Goal: Information Seeking & Learning: Compare options

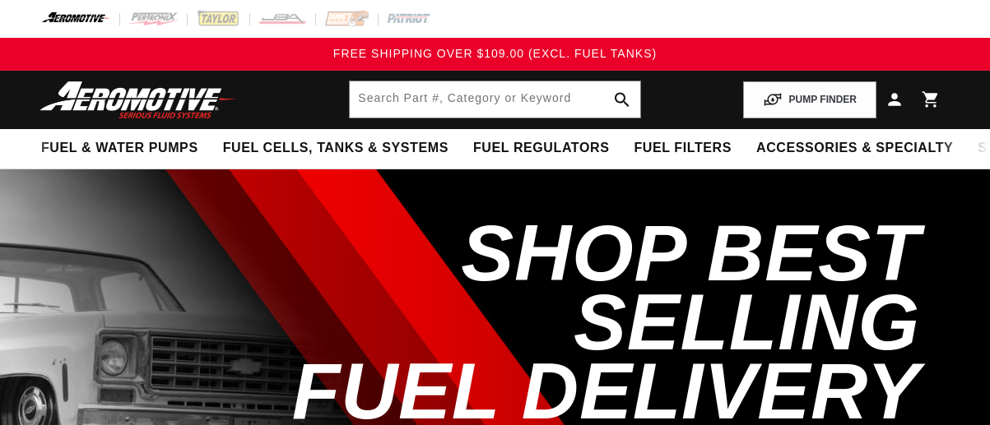
click at [460, 113] on input "text" at bounding box center [495, 99] width 290 height 36
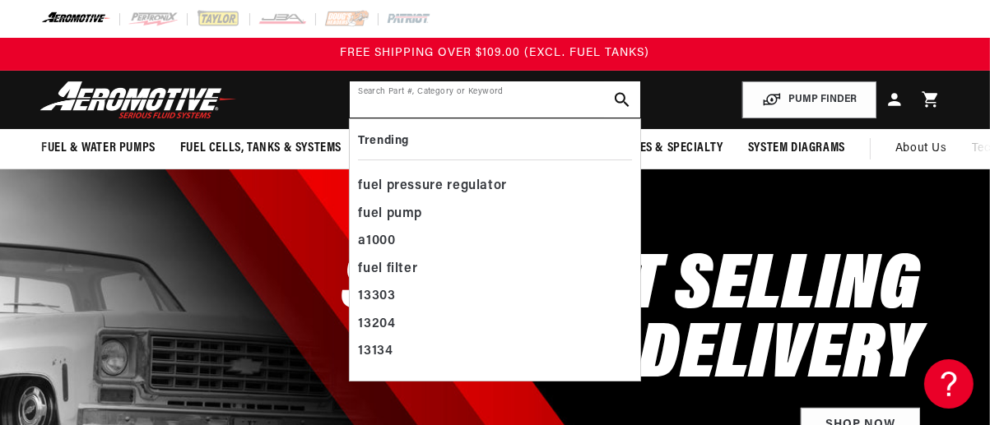
click at [429, 118] on input "text" at bounding box center [495, 99] width 290 height 36
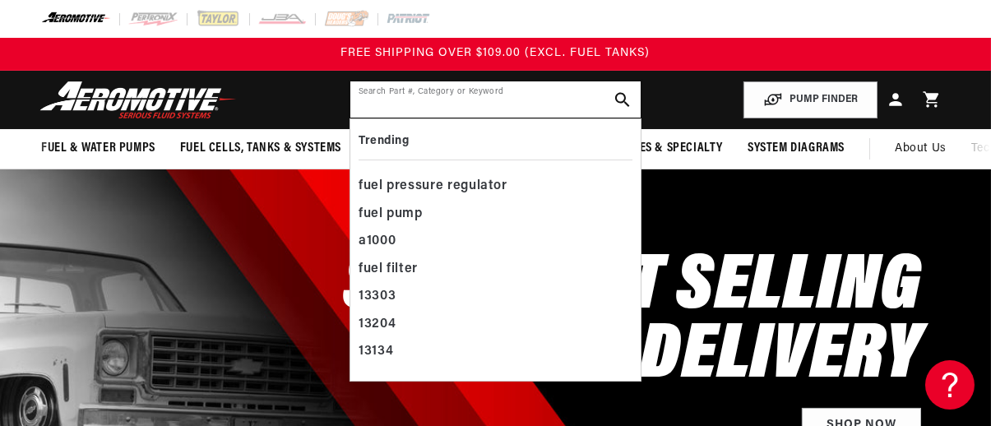
click at [514, 96] on input "text" at bounding box center [495, 99] width 290 height 36
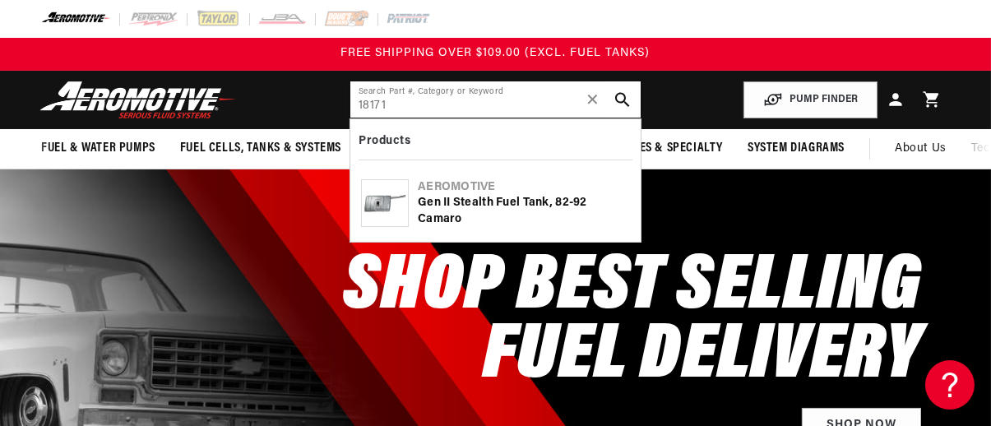
type input "18171"
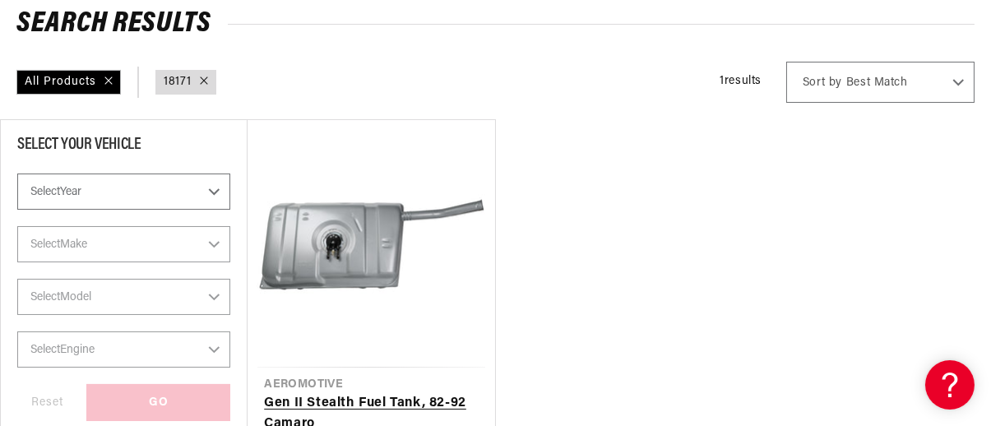
scroll to position [411, 0]
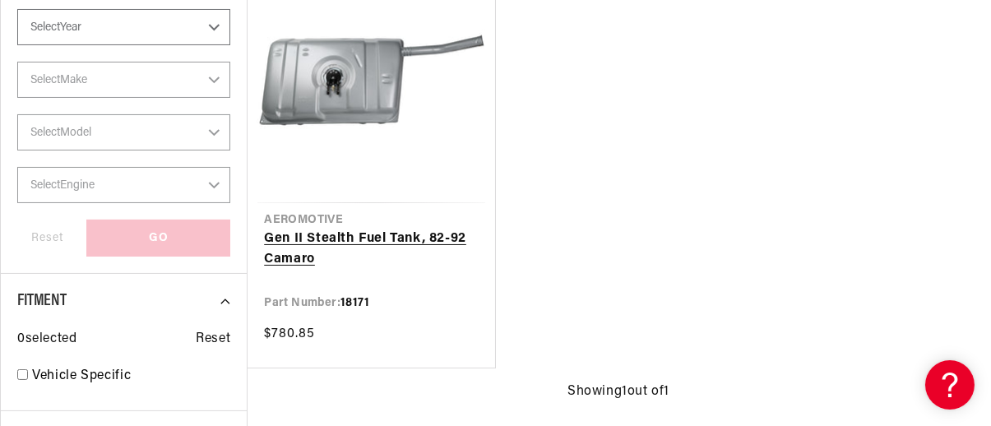
click at [349, 243] on link "Gen II Stealth Fuel Tank, 82-92 Camaro" at bounding box center [371, 250] width 214 height 42
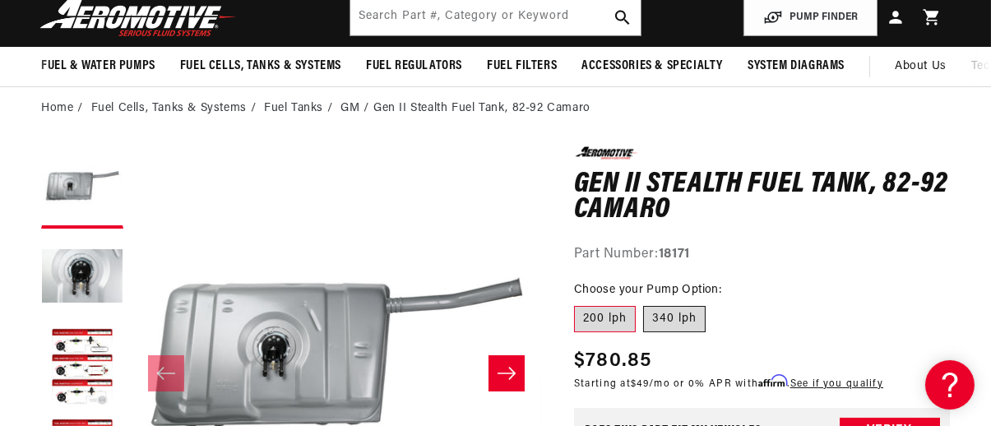
click at [700, 317] on label "340 lph" at bounding box center [674, 319] width 63 height 26
click at [645, 304] on input "340 lph" at bounding box center [644, 303] width 1 height 1
radio input "true"
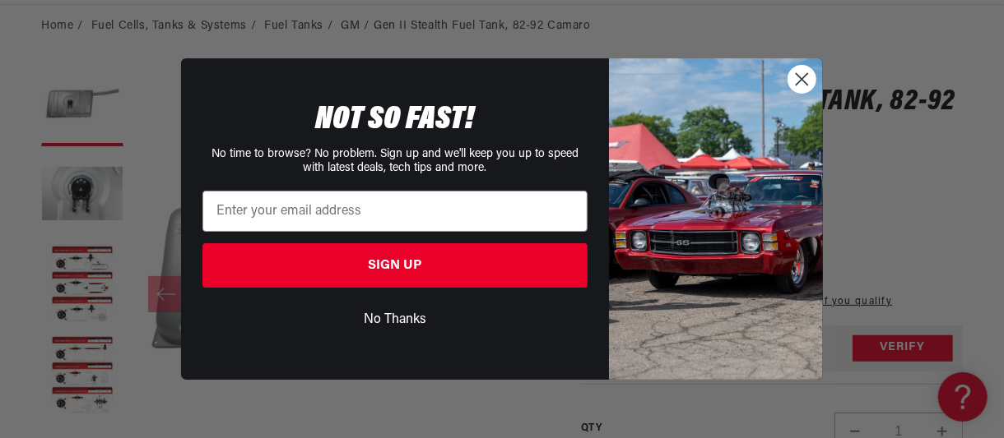
click at [791, 79] on circle "Close dialog" at bounding box center [801, 79] width 27 height 27
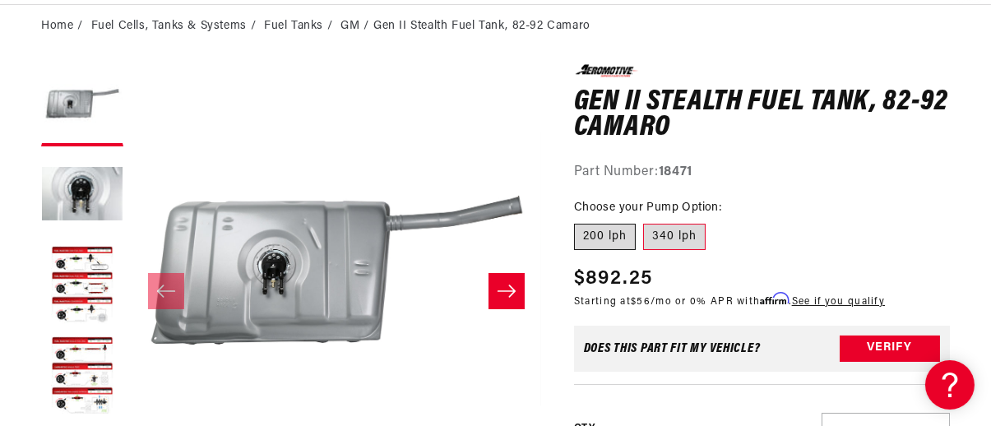
scroll to position [0, 0]
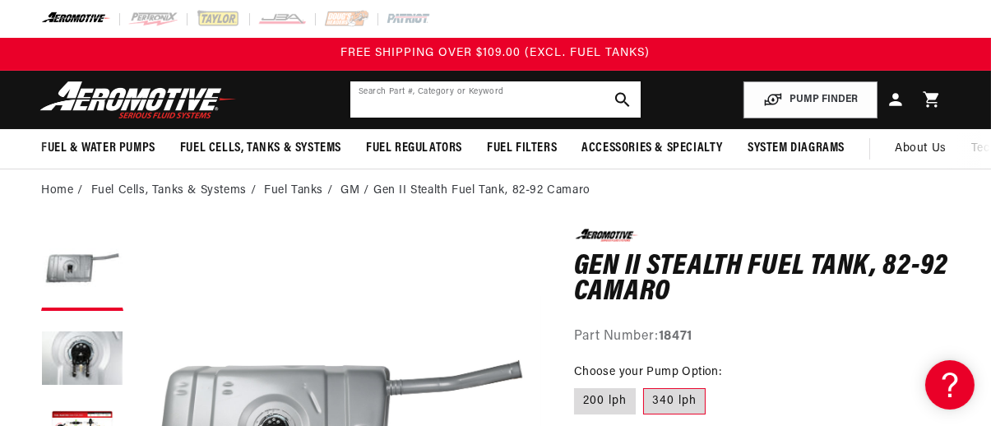
click at [418, 97] on input "text" at bounding box center [495, 99] width 290 height 36
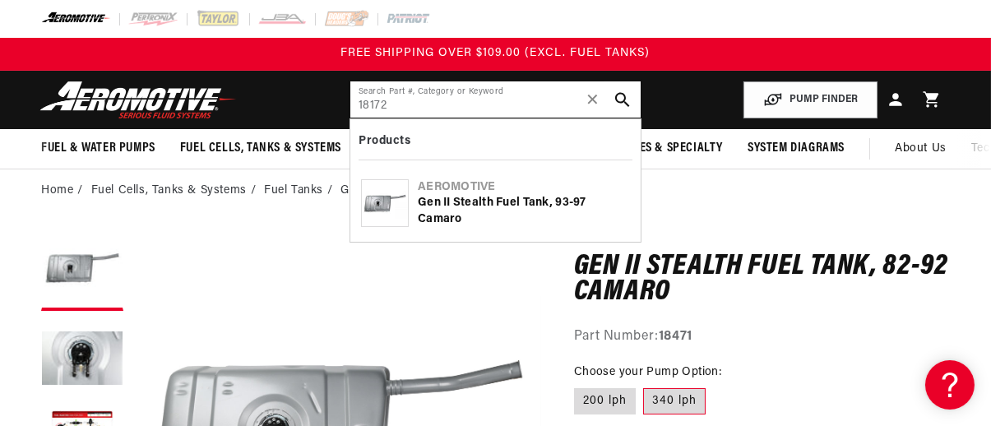
type input "18172"
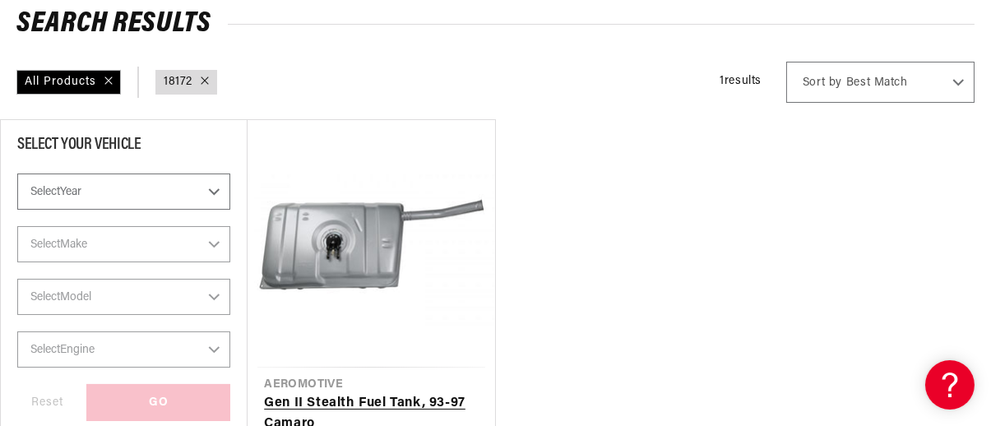
scroll to position [329, 0]
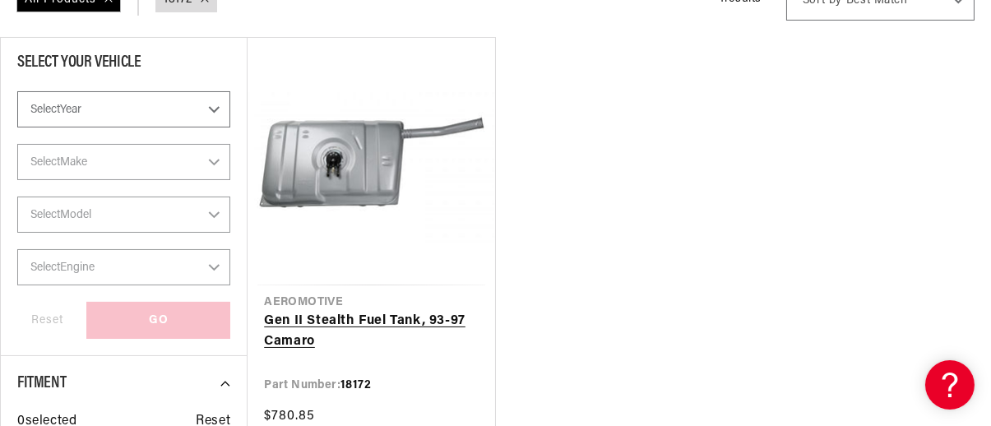
click at [360, 311] on link "Gen II Stealth Fuel Tank, 93-97 Camaro" at bounding box center [371, 332] width 214 height 42
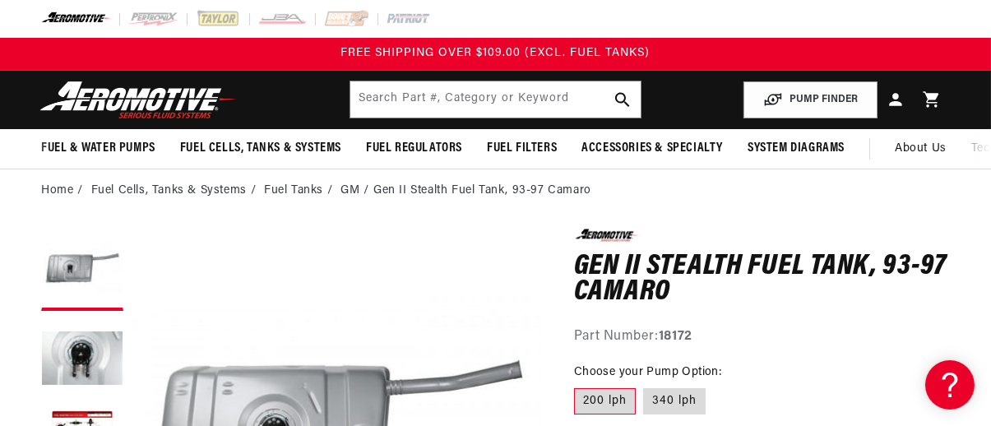
scroll to position [82, 0]
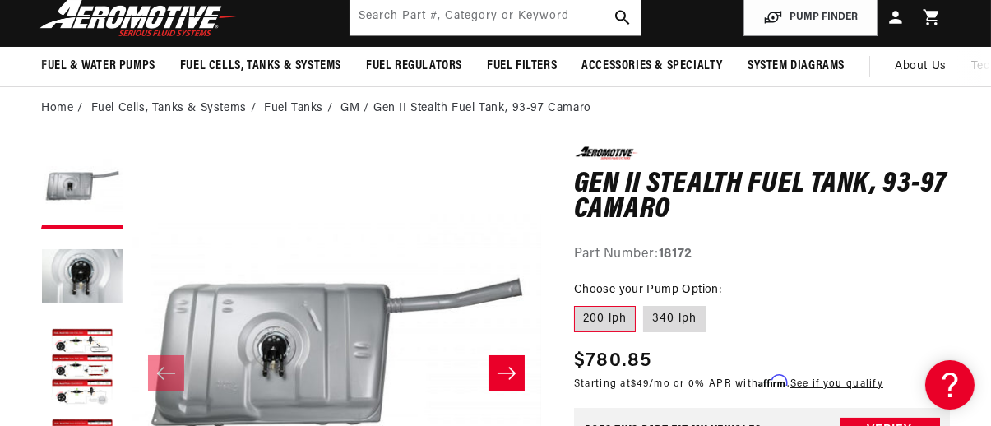
click at [452, 109] on li "Gen II Stealth Fuel Tank, 93-97 Camaro" at bounding box center [483, 109] width 218 height 18
click at [355, 103] on link "GM" at bounding box center [350, 109] width 19 height 18
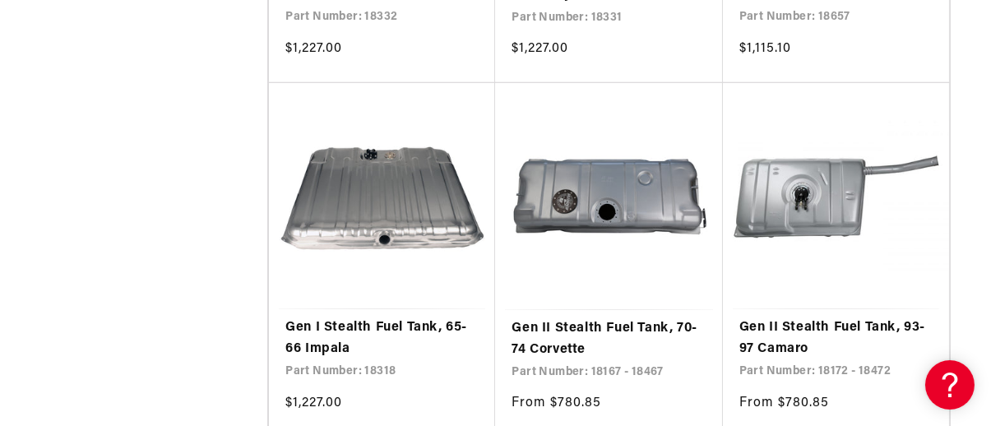
scroll to position [2304, 0]
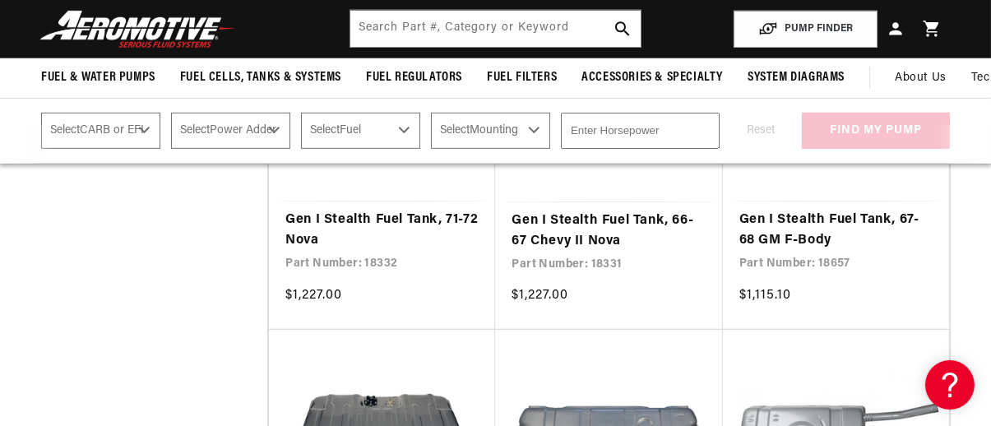
scroll to position [1892, 0]
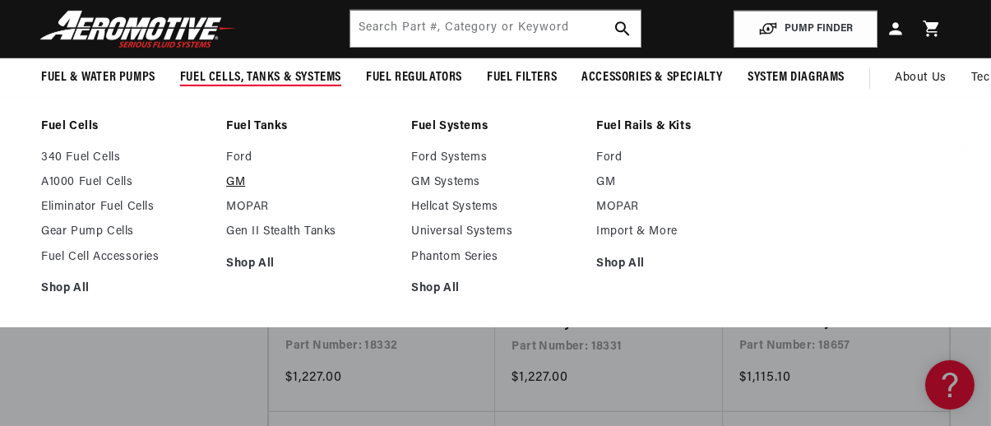
click at [233, 181] on link "GM" at bounding box center [310, 182] width 169 height 15
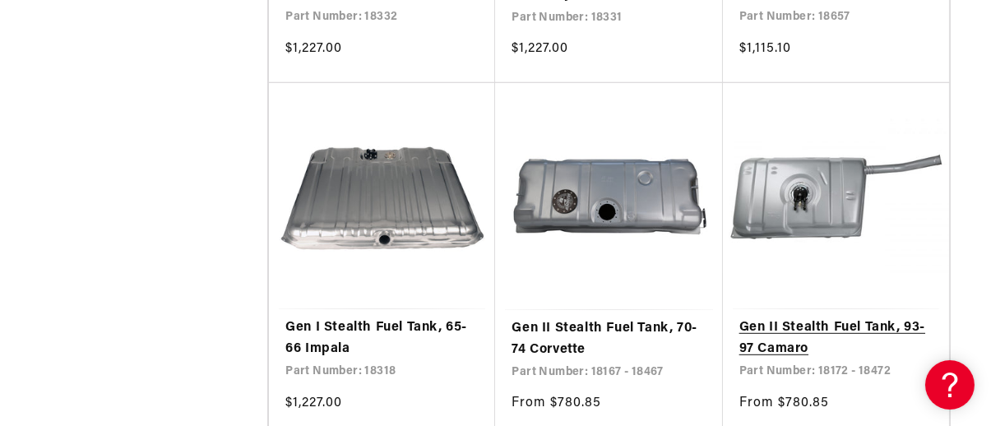
scroll to position [2386, 0]
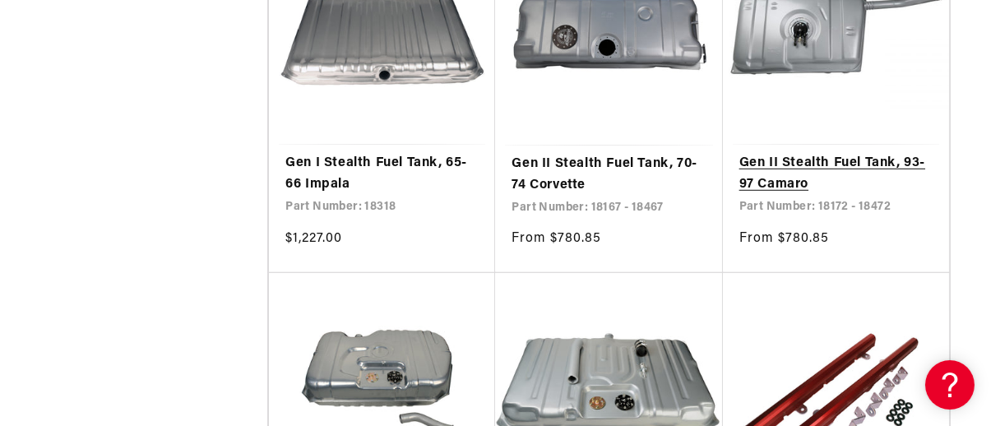
click at [828, 153] on link "Gen II Stealth Fuel Tank, 93-97 Camaro" at bounding box center [836, 174] width 193 height 42
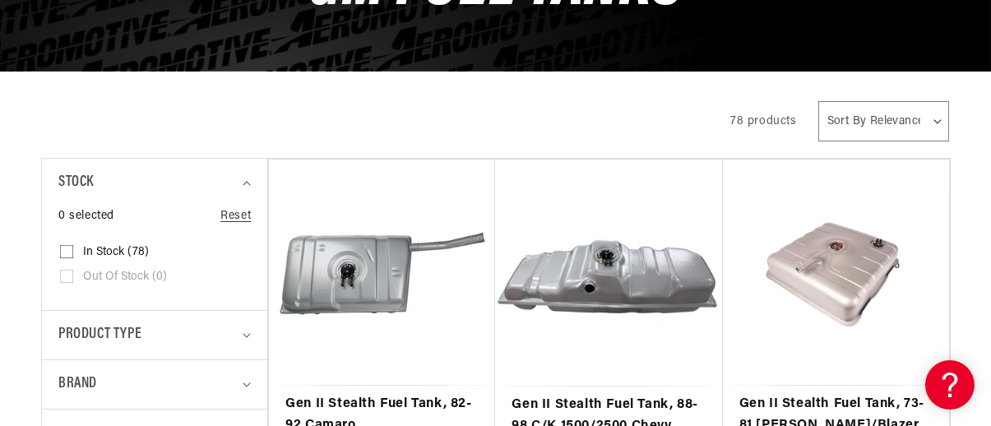
scroll to position [411, 0]
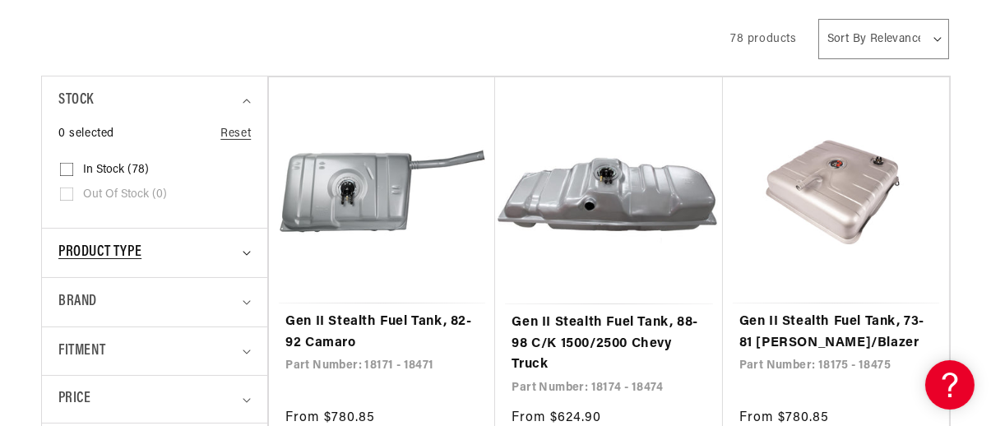
click at [230, 265] on summary "Product type" at bounding box center [154, 253] width 193 height 49
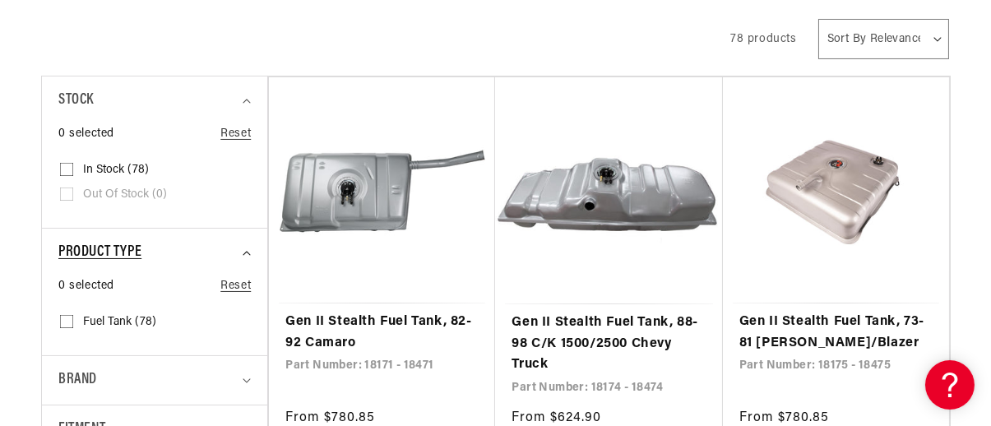
click at [230, 265] on summary "Product type" at bounding box center [154, 253] width 193 height 49
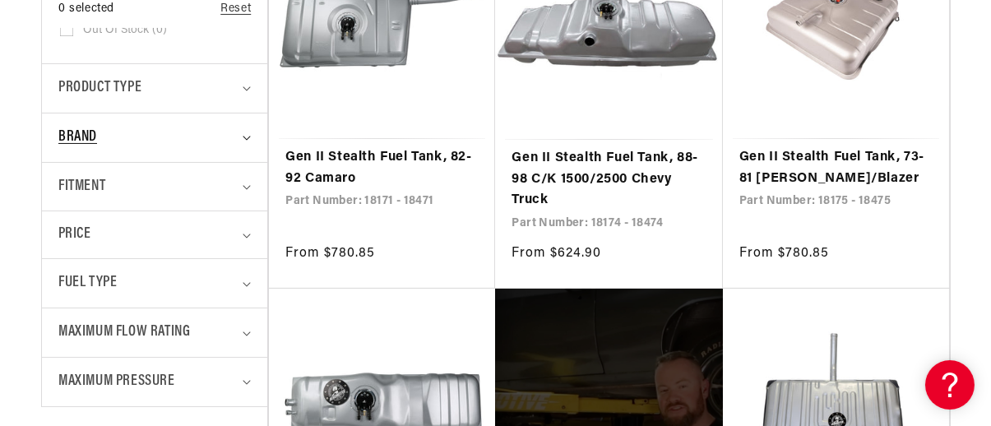
scroll to position [658, 0]
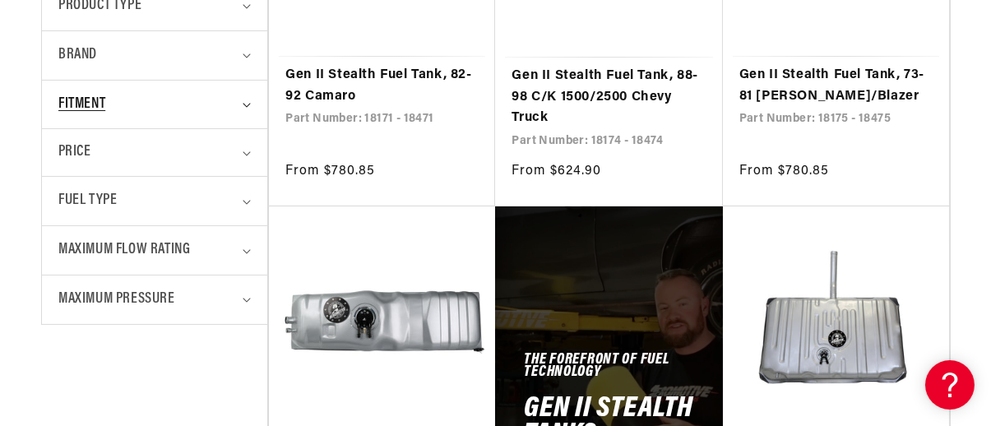
click at [237, 106] on summary "Fitment" at bounding box center [154, 105] width 193 height 49
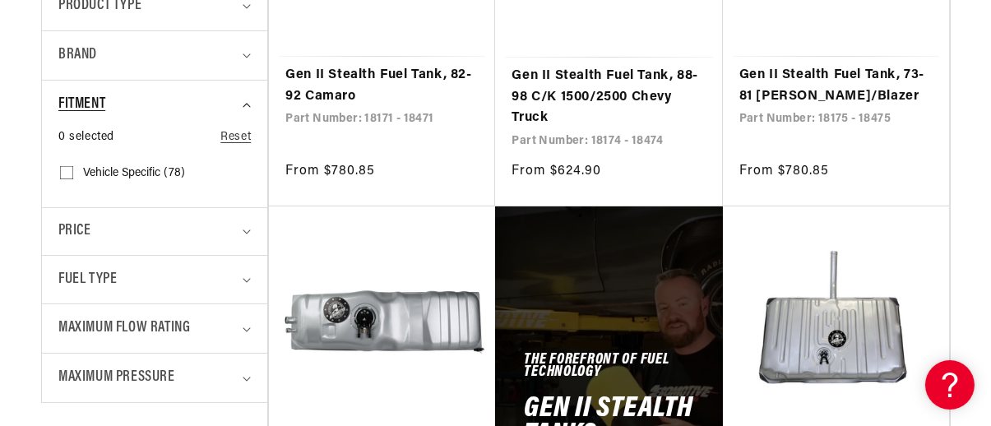
click at [237, 106] on summary "Fitment" at bounding box center [154, 105] width 193 height 49
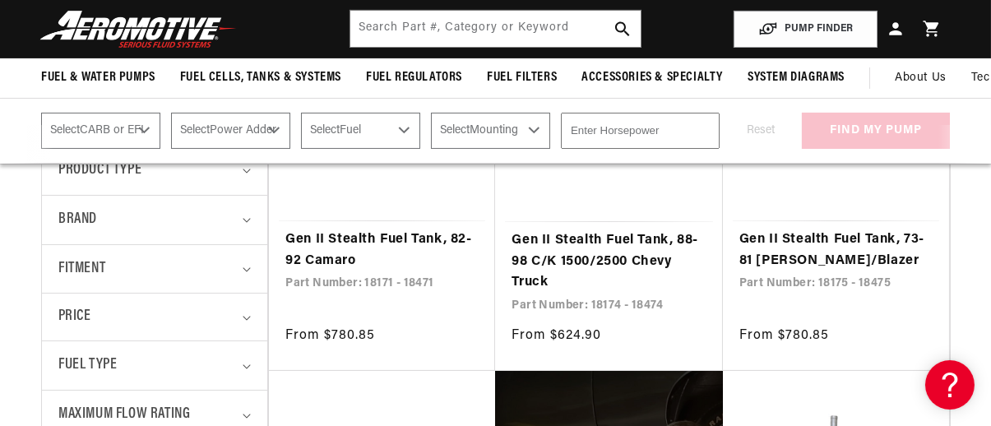
scroll to position [411, 0]
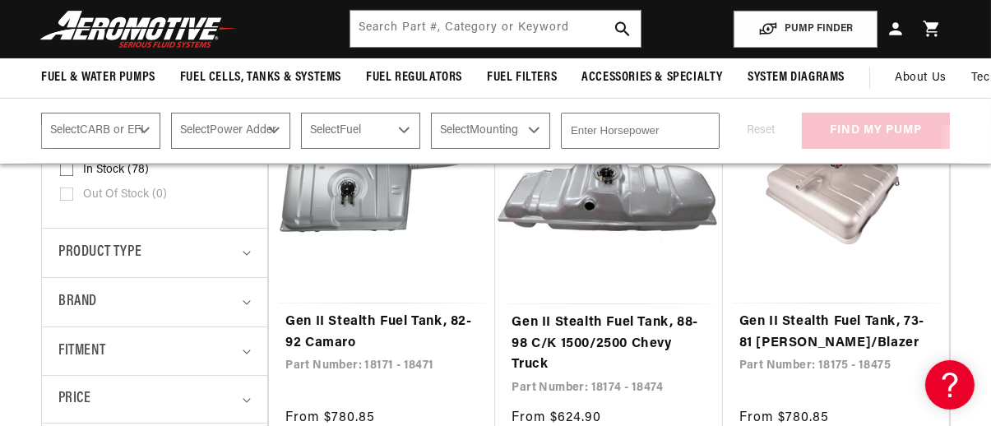
click at [95, 126] on select "Select CARB or EFI Carbureted Fuel Injected" at bounding box center [100, 131] width 119 height 36
click at [208, 126] on select "Select Power Adder No - Naturally Aspirated Yes - Forced Induction" at bounding box center [230, 131] width 119 height 36
click at [333, 132] on select "Select Fuel E85 Gas" at bounding box center [360, 131] width 119 height 36
click at [459, 134] on select "Select Mounting External In-Tank" at bounding box center [490, 131] width 119 height 36
click at [632, 145] on input "number" at bounding box center [640, 131] width 159 height 36
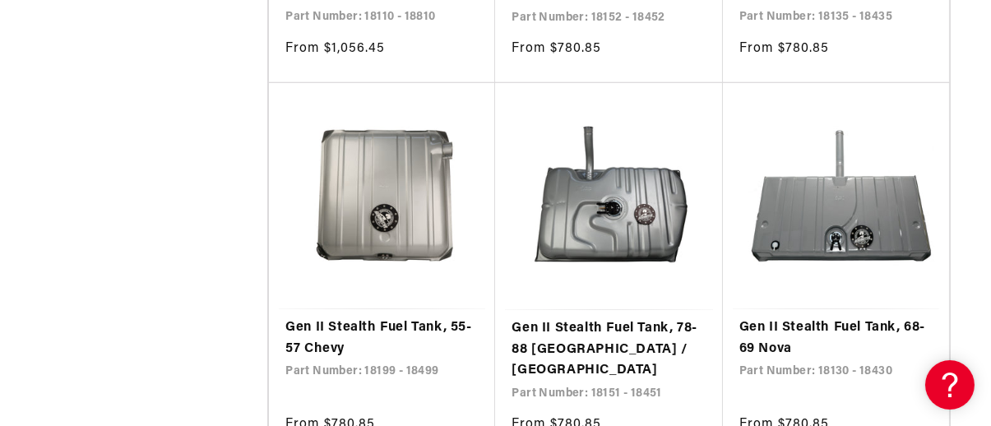
scroll to position [2715, 0]
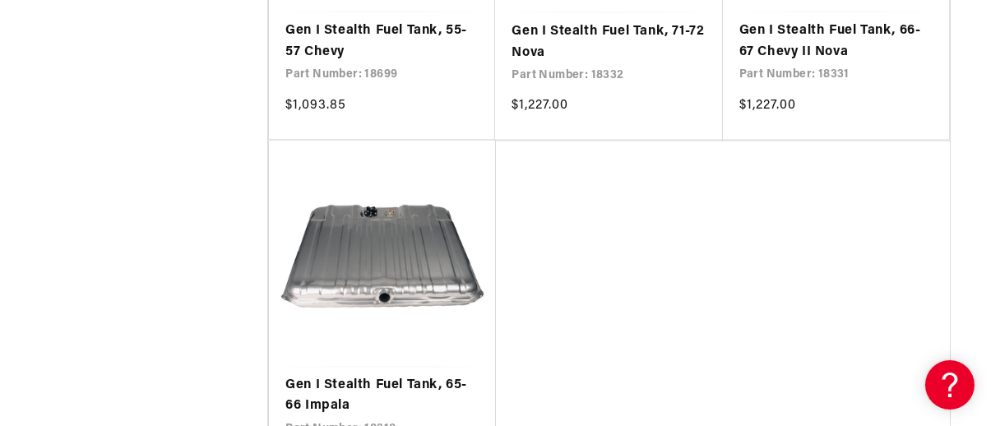
scroll to position [6253, 0]
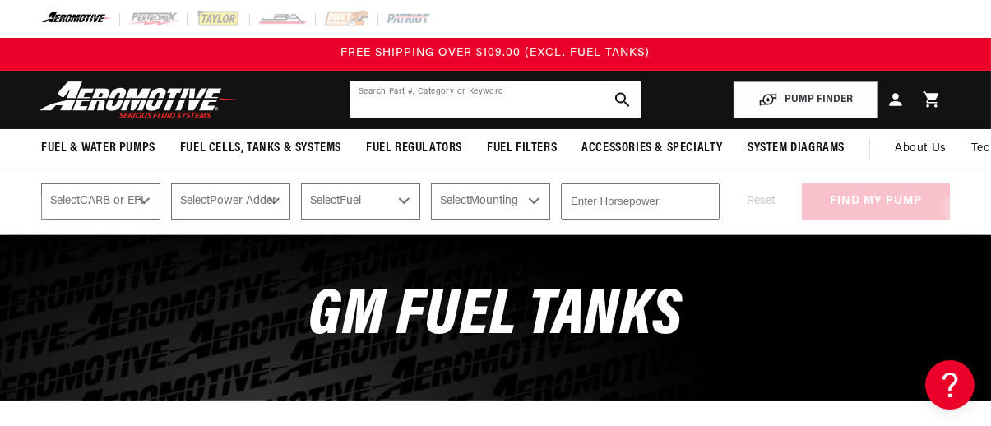
click at [380, 95] on input "text" at bounding box center [495, 99] width 290 height 36
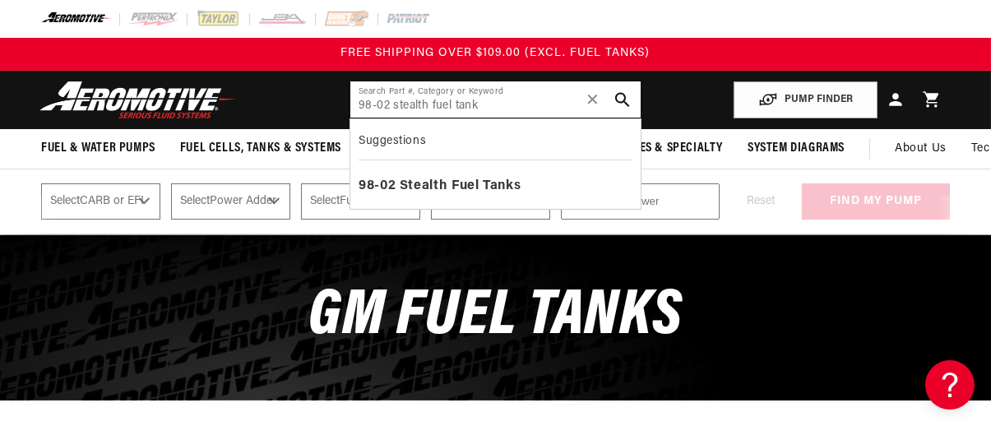
type input "98-02 stealth fuel tank"
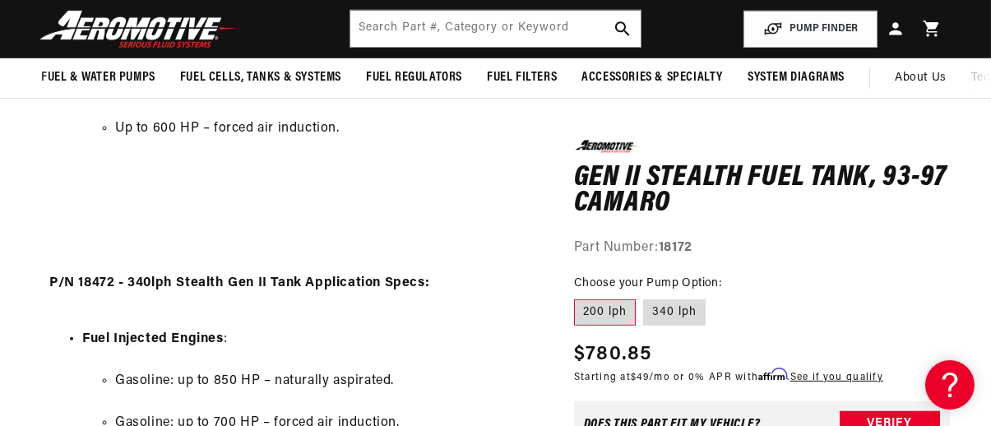
scroll to position [1481, 0]
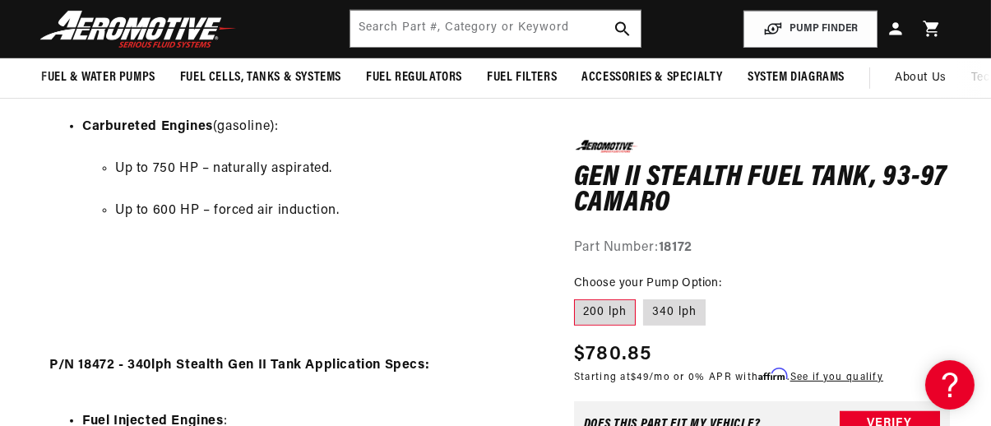
click at [513, 52] on header "Fuel & Water Pumps Back In-Tank In-Line Fuel Pumps" at bounding box center [495, 29] width 991 height 58
click at [504, 20] on input "text" at bounding box center [495, 29] width 290 height 36
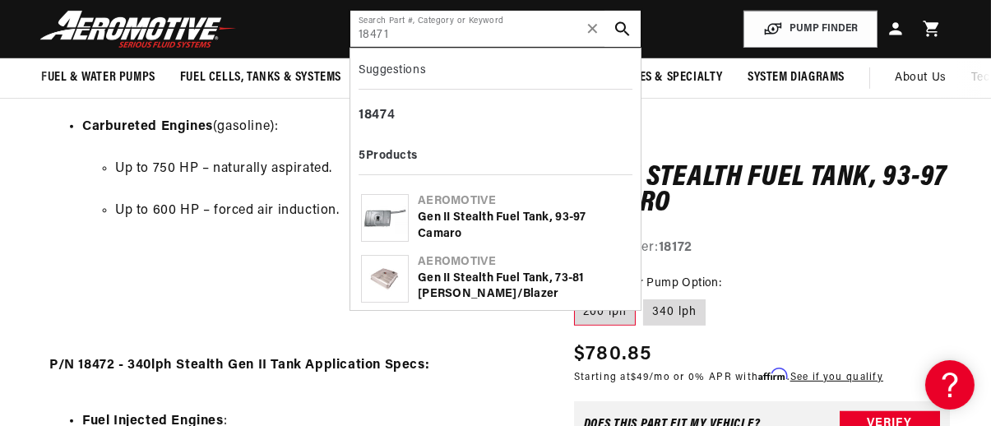
type input "18471"
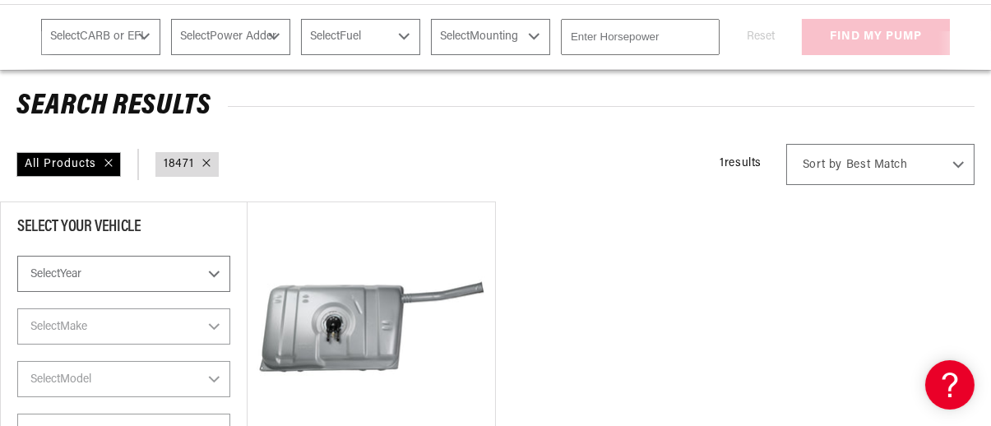
scroll to position [247, 0]
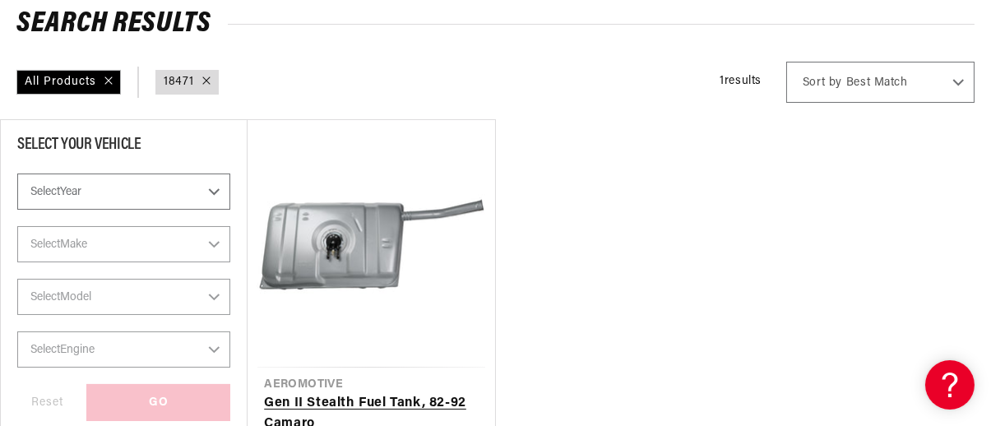
click at [341, 393] on link "Gen II Stealth Fuel Tank, 82-92 Camaro" at bounding box center [371, 414] width 214 height 42
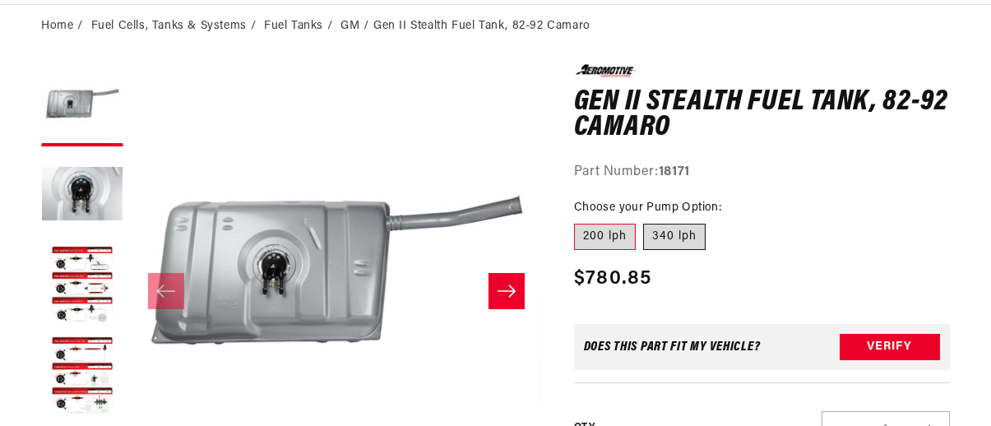
scroll to position [165, 0]
click at [631, 246] on label "200 lph" at bounding box center [605, 237] width 62 height 26
click at [579, 221] on input "200 lph" at bounding box center [578, 220] width 1 height 1
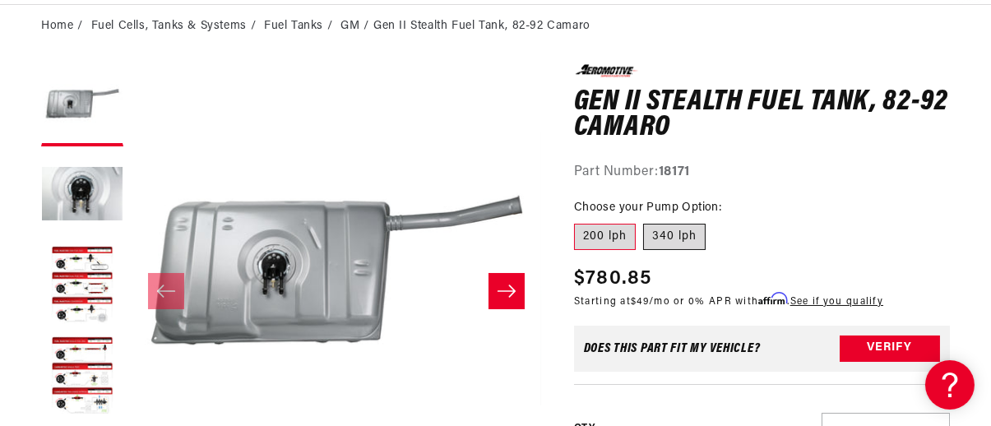
click at [661, 244] on label "340 lph" at bounding box center [674, 237] width 63 height 26
click at [645, 221] on input "340 lph" at bounding box center [644, 220] width 1 height 1
radio input "true"
